Goal: Navigation & Orientation: Understand site structure

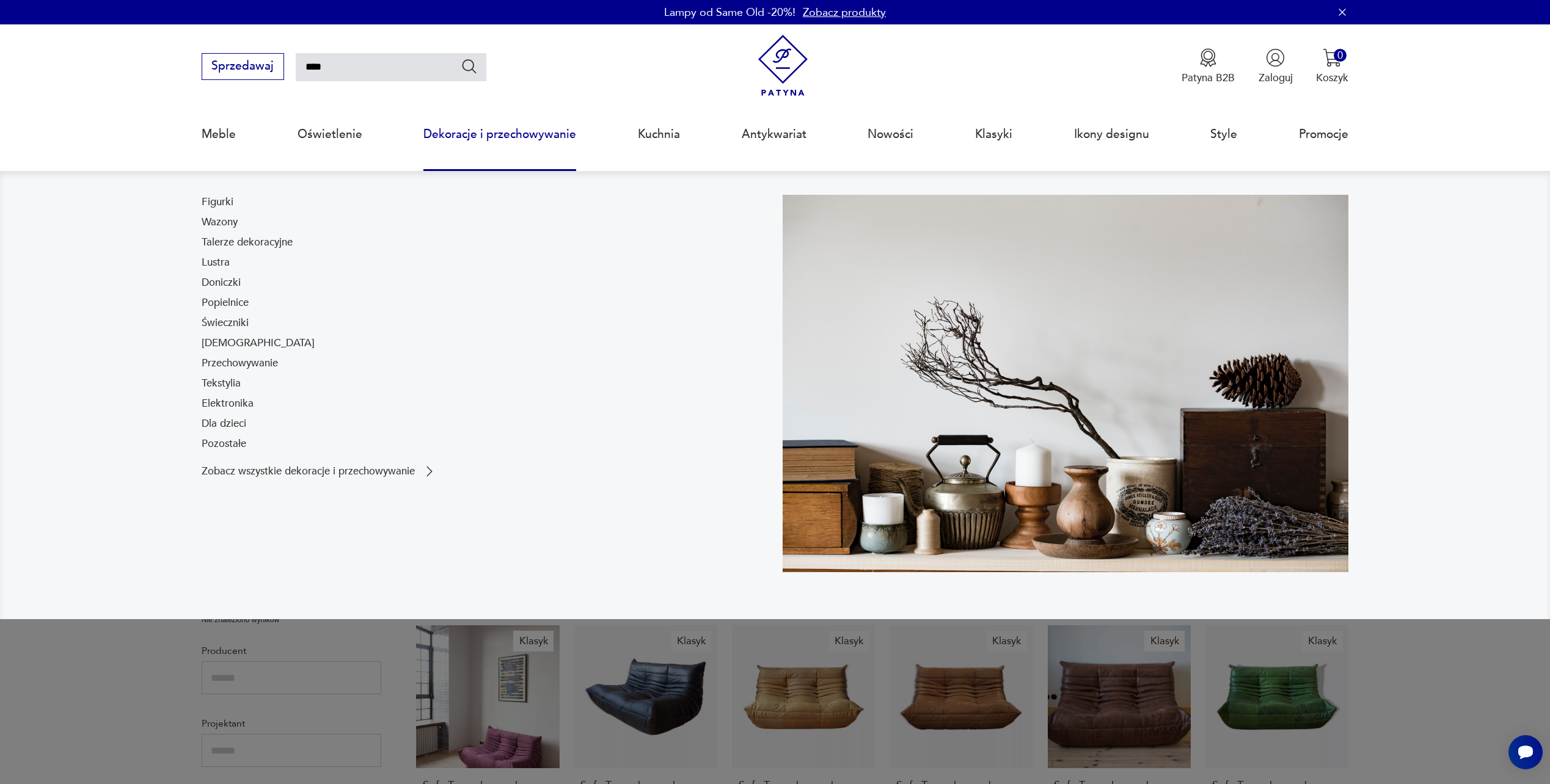
click at [529, 129] on link "Dekoracje i przechowywanie" at bounding box center [499, 134] width 153 height 56
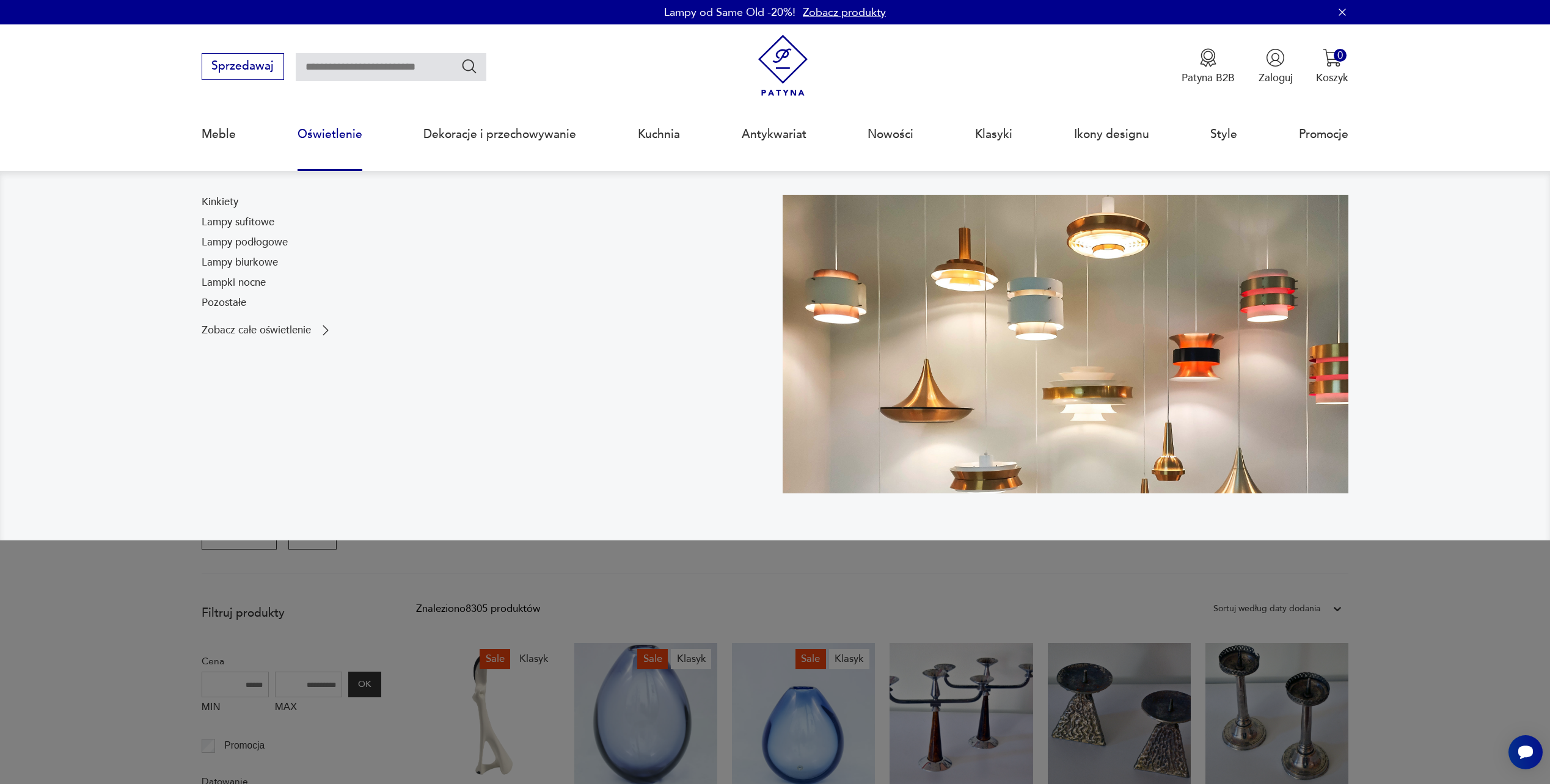
click at [347, 142] on link "Oświetlenie" at bounding box center [330, 134] width 64 height 56
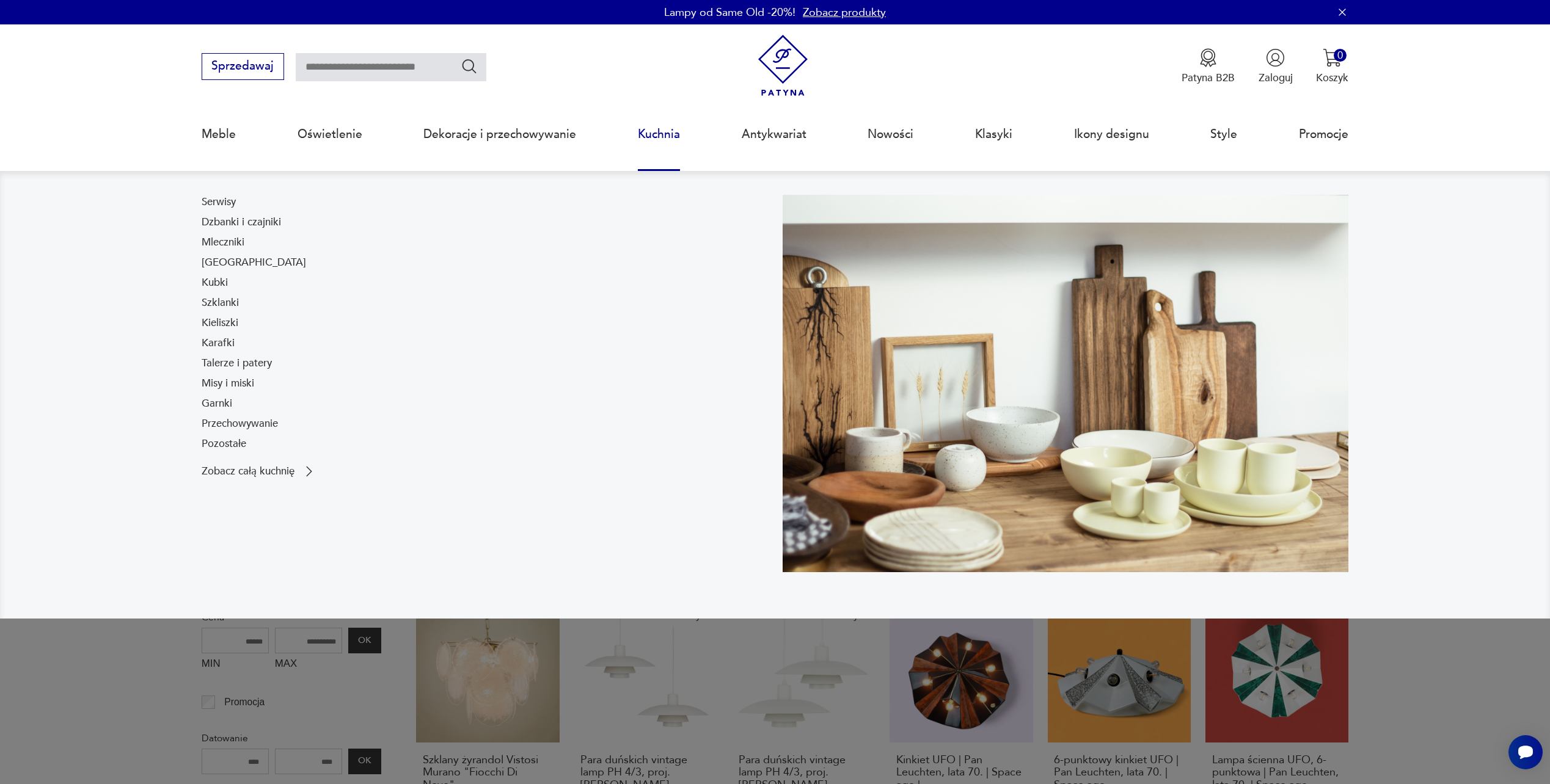
click at [666, 147] on link "Kuchnia" at bounding box center [659, 134] width 42 height 56
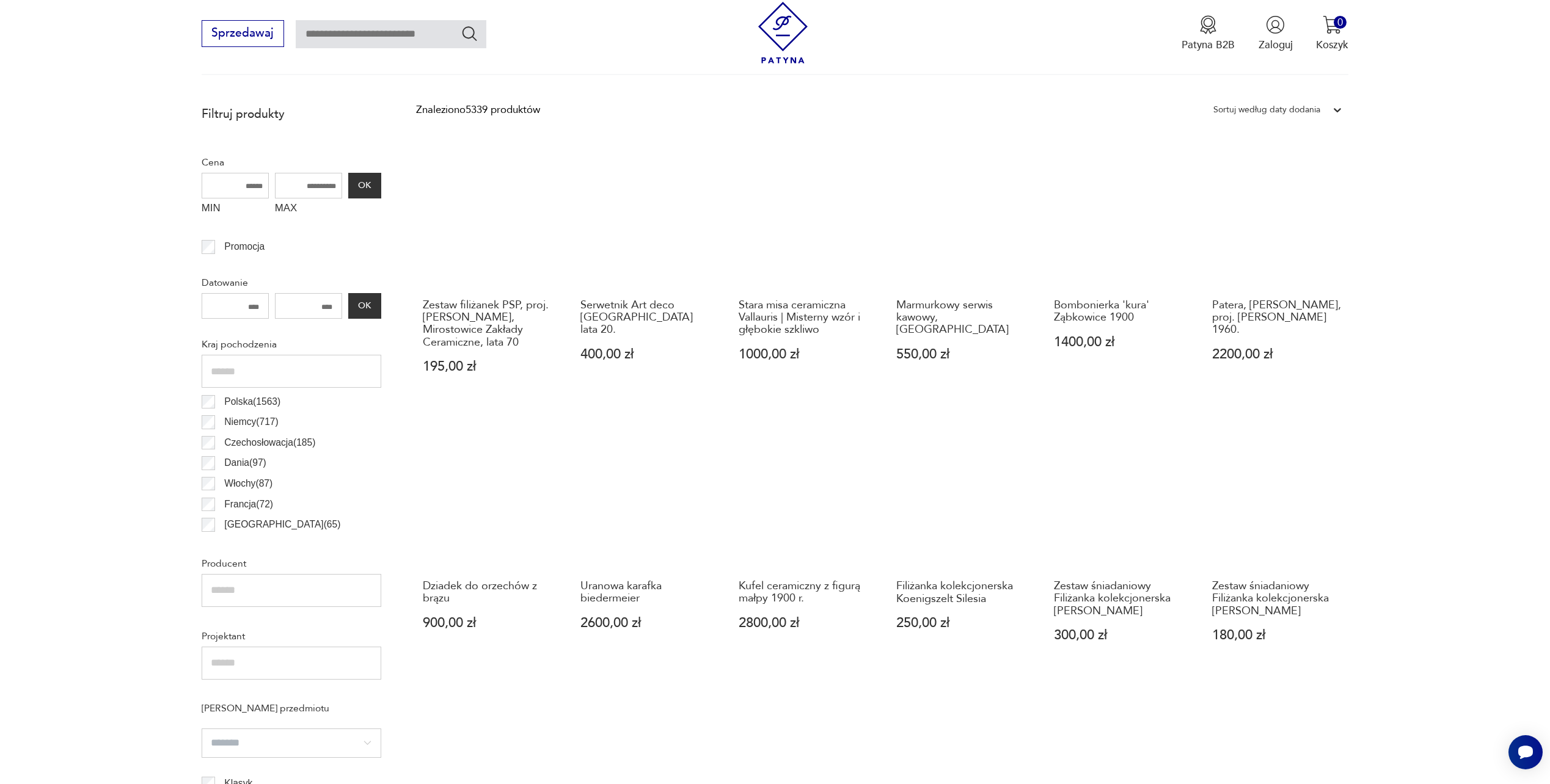
scroll to position [485, 0]
